Goal: Information Seeking & Learning: Learn about a topic

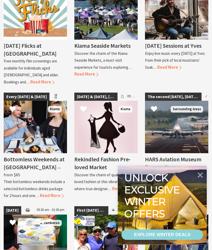
scroll to position [722, 0]
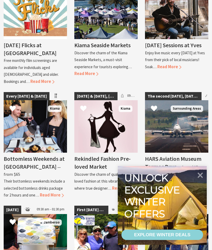
click at [120, 185] on span "Read More" at bounding box center [124, 188] width 24 height 6
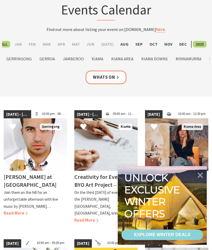
scroll to position [0, 0]
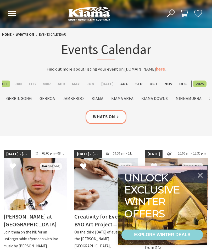
click at [109, 117] on link "Whats On" at bounding box center [106, 117] width 41 height 14
click at [122, 85] on label "Aug" at bounding box center [124, 84] width 13 height 7
click at [0, 0] on input "Aug" at bounding box center [0, 0] width 0 height 0
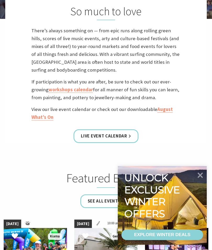
scroll to position [157, 0]
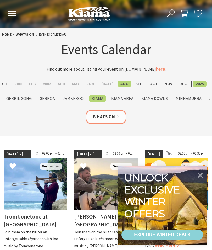
click at [112, 115] on link "Whats On" at bounding box center [106, 117] width 41 height 14
